Goal: Transaction & Acquisition: Download file/media

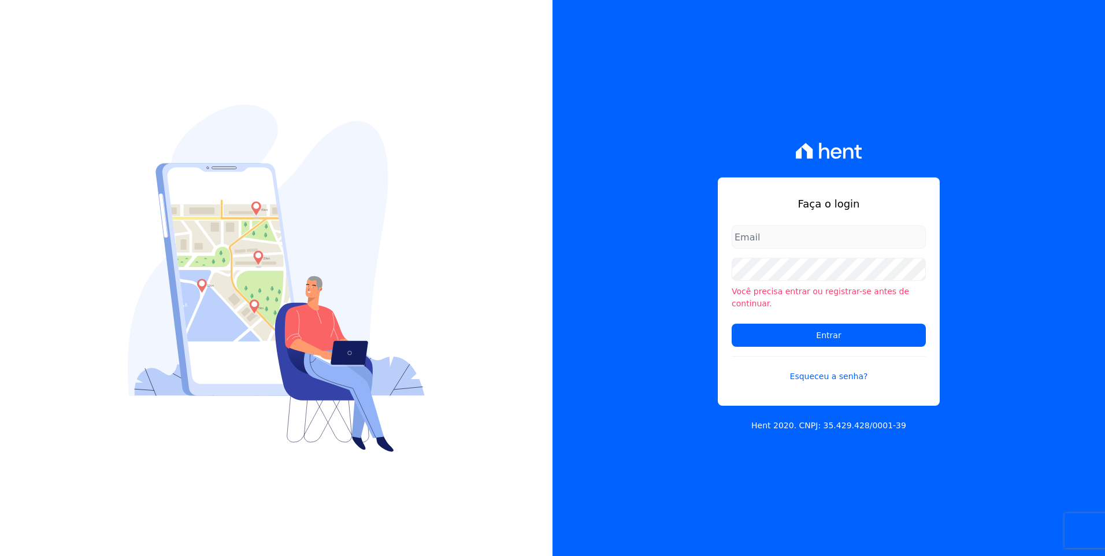
click at [755, 248] on input "email" at bounding box center [829, 236] width 194 height 23
type input "[EMAIL_ADDRESS][DOMAIN_NAME]"
click at [825, 328] on input "Entrar" at bounding box center [829, 335] width 194 height 23
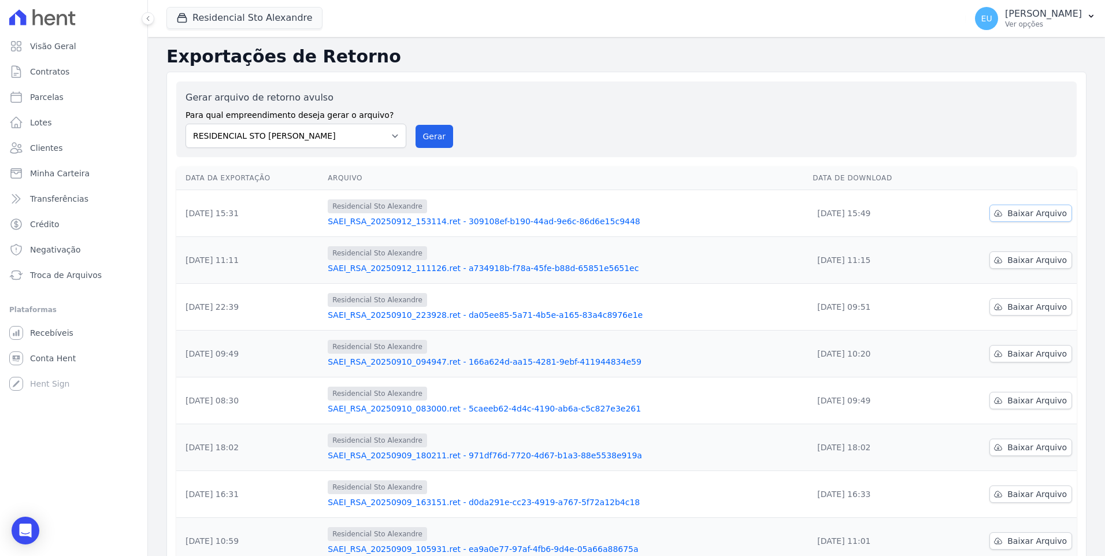
click at [1025, 210] on span "Baixar Arquivo" at bounding box center [1037, 214] width 60 height 12
click at [847, 122] on div "Gerar arquivo de retorno avulso Para qual empreendimento deseja gerar o arquivo…" at bounding box center [627, 119] width 882 height 57
